Goal: Navigation & Orientation: Find specific page/section

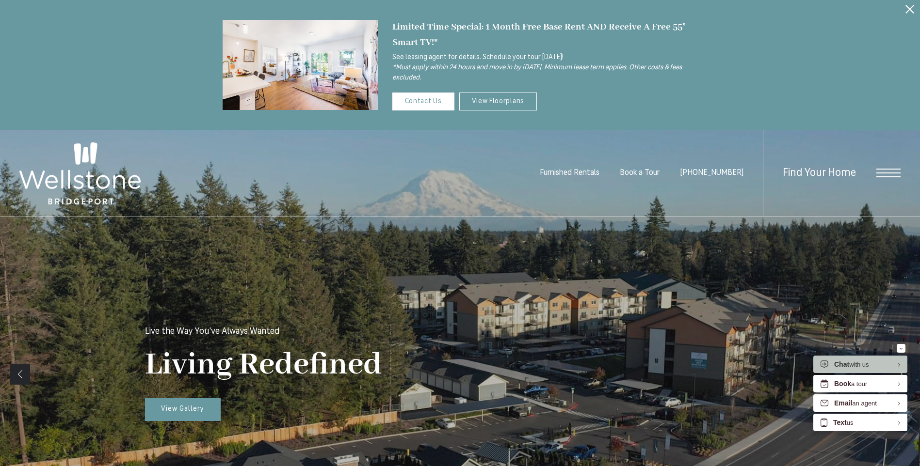
click at [883, 172] on span "Open Menu" at bounding box center [888, 173] width 24 height 9
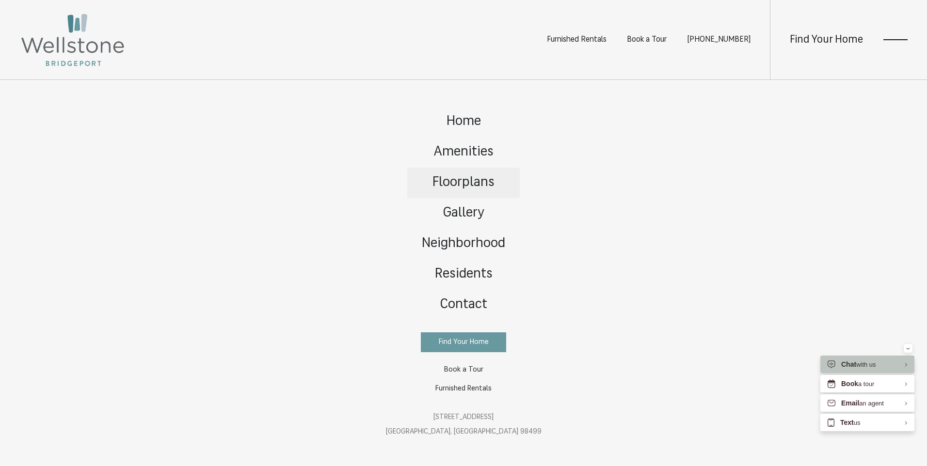
click at [484, 181] on span "Floorplans" at bounding box center [464, 183] width 62 height 14
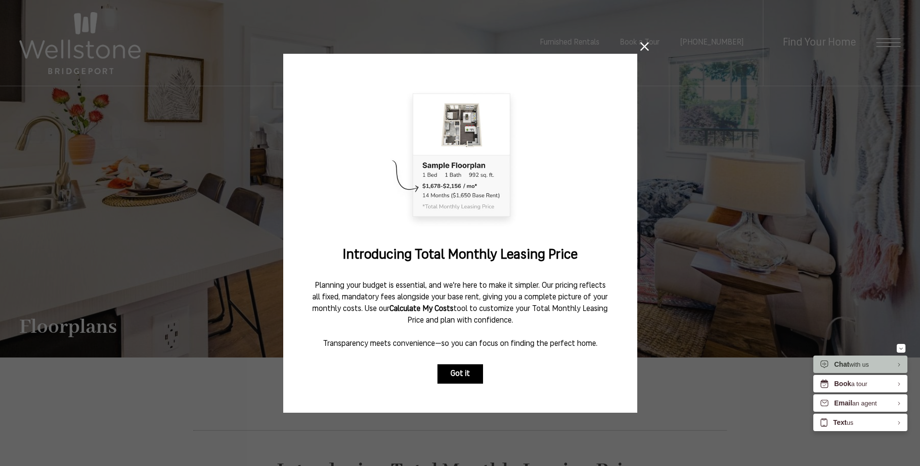
click at [465, 369] on button "Got it" at bounding box center [460, 374] width 46 height 19
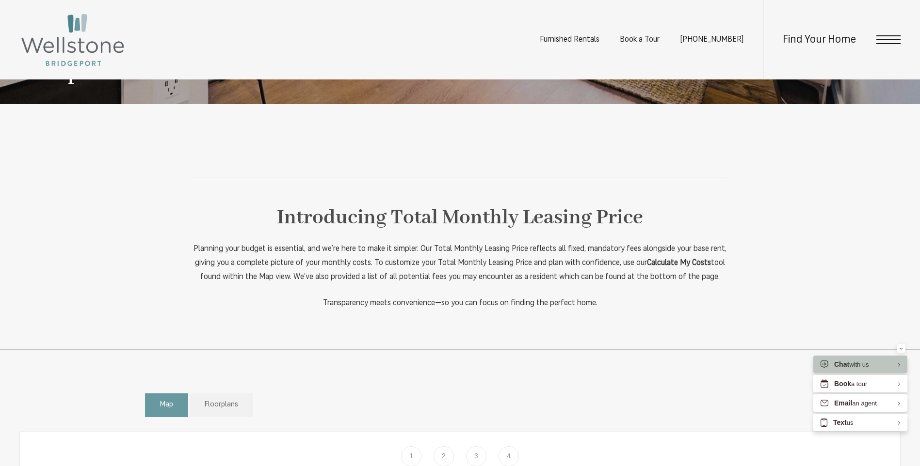
scroll to position [388, 0]
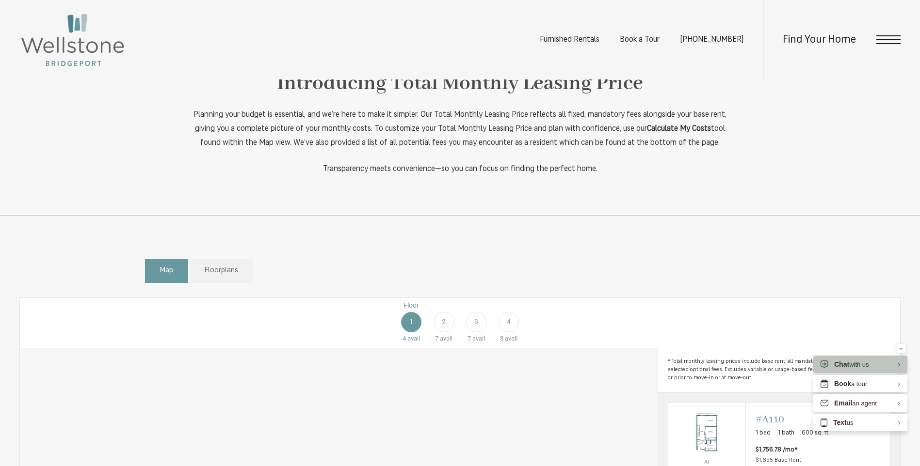
click at [410, 333] on div "Floor 1 4 avail Floor 2 7 avail Floor 3 7 avail Floor 4 8 avail" at bounding box center [835, 322] width 880 height 43
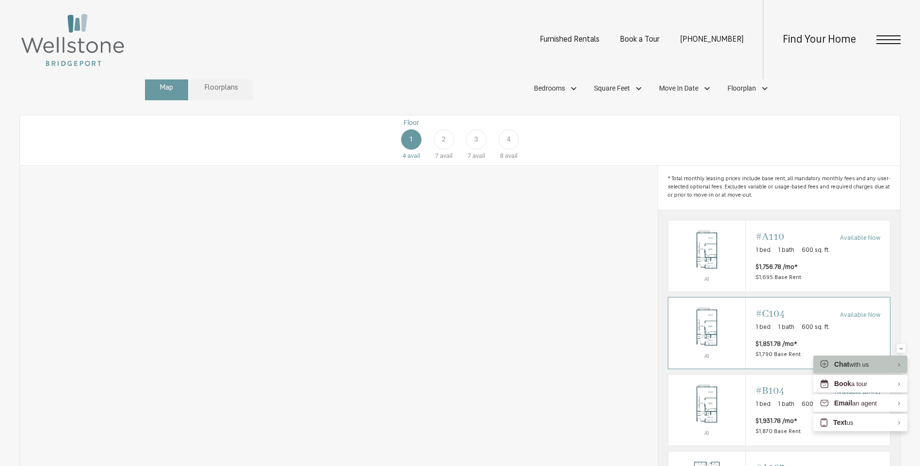
scroll to position [485, 0]
